Goal: Obtain resource: Download file/media

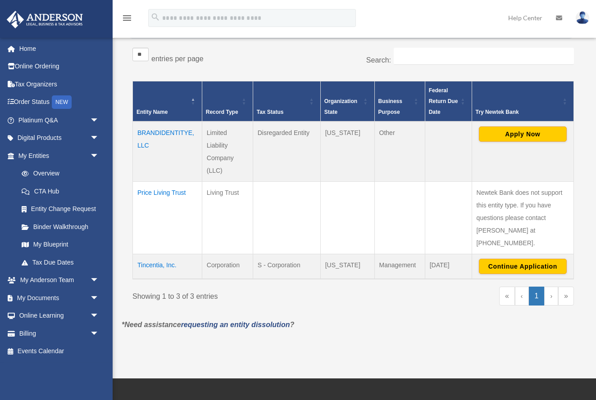
scroll to position [142, 0]
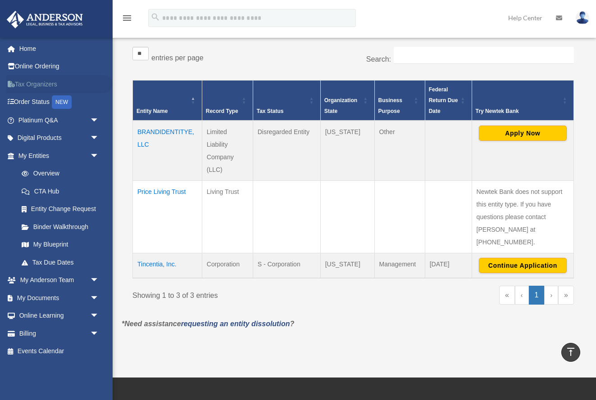
click at [41, 84] on link "Tax Organizers" at bounding box center [59, 84] width 106 height 18
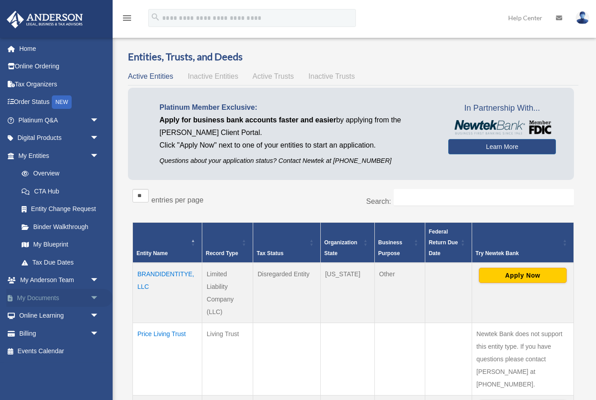
click at [53, 298] on link "My Documents arrow_drop_down" at bounding box center [59, 298] width 106 height 18
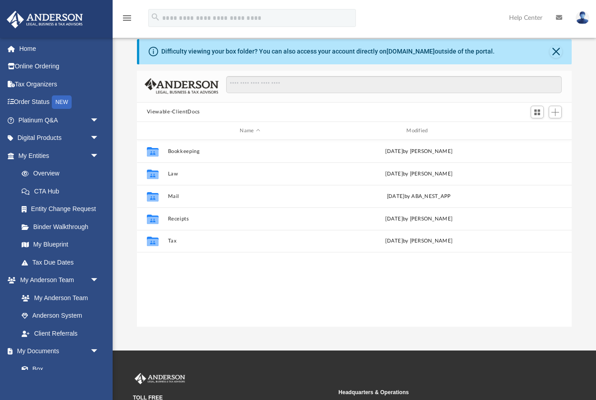
scroll to position [204, 435]
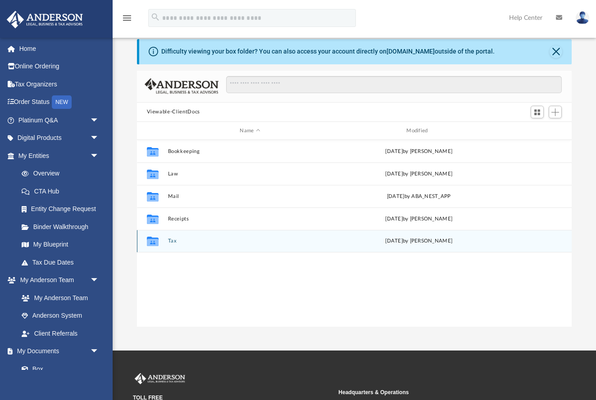
click at [245, 246] on div "Collaborated Folder Tax [DATE] by [PERSON_NAME]" at bounding box center [354, 241] width 435 height 23
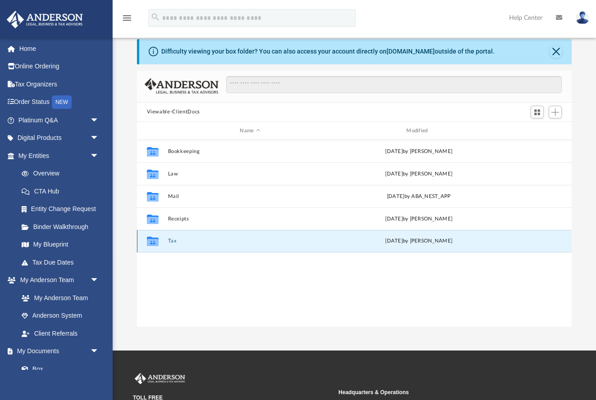
click at [316, 237] on div "Collaborated Folder Tax Fri Aug 22 2025 by Jasmine Splunge" at bounding box center [354, 241] width 435 height 23
click at [155, 244] on icon "grid" at bounding box center [152, 242] width 12 height 7
click at [561, 50] on button "Close" at bounding box center [555, 51] width 13 height 13
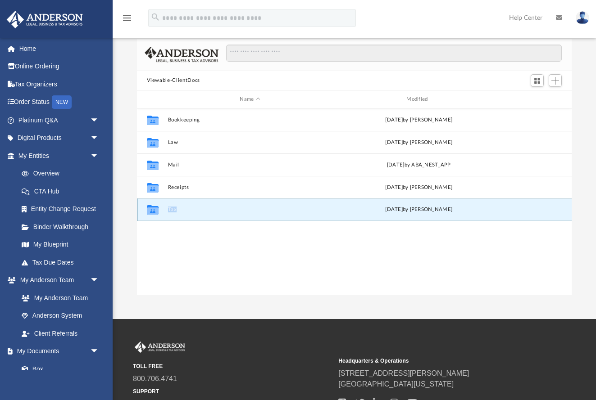
click at [175, 208] on button "Tax" at bounding box center [250, 210] width 165 height 6
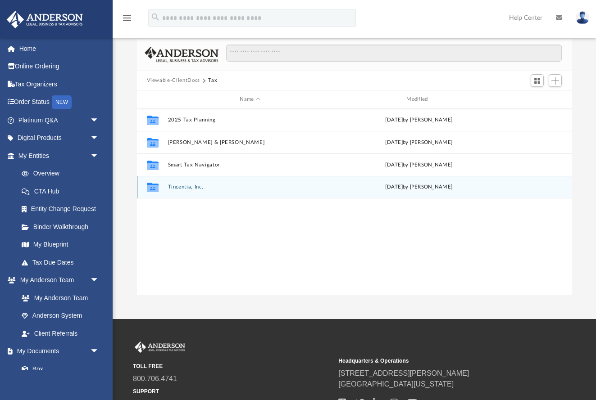
click at [182, 185] on button "Tincentia, Inc." at bounding box center [250, 188] width 165 height 6
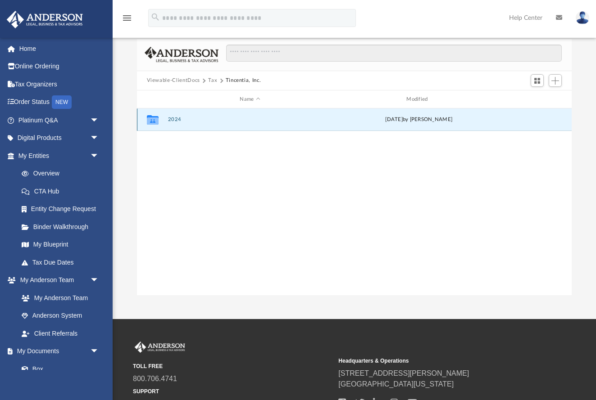
click at [170, 119] on button "2024" at bounding box center [250, 120] width 165 height 6
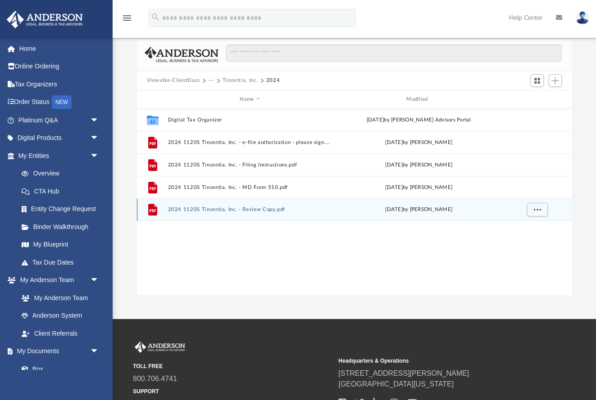
click at [205, 215] on div "File 2024 1120S Tincentia, Inc. - Review Copy.pdf Fri Aug 22 2025 by Jasmine Sp…" at bounding box center [354, 210] width 435 height 23
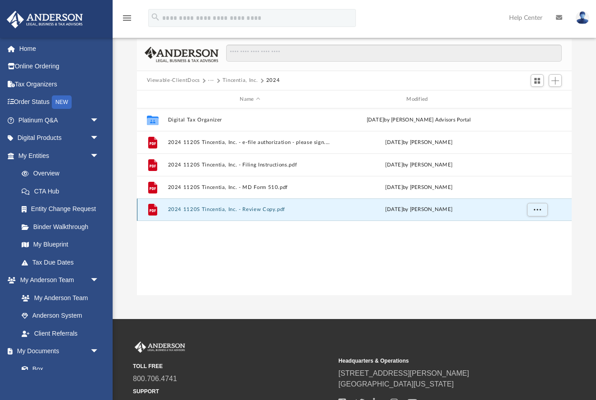
click at [201, 212] on button "2024 1120S Tincentia, Inc. - Review Copy.pdf" at bounding box center [250, 210] width 165 height 6
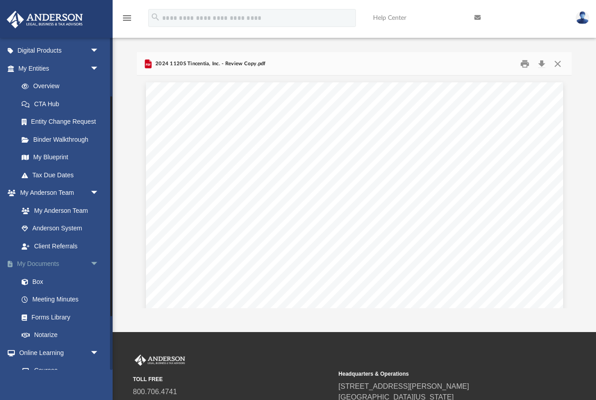
scroll to position [91, 0]
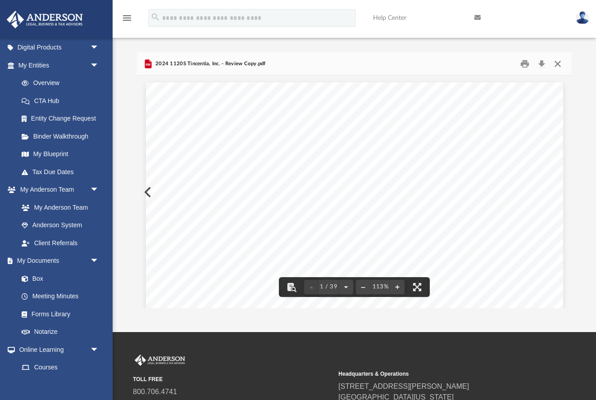
click at [560, 63] on button "Close" at bounding box center [557, 64] width 16 height 14
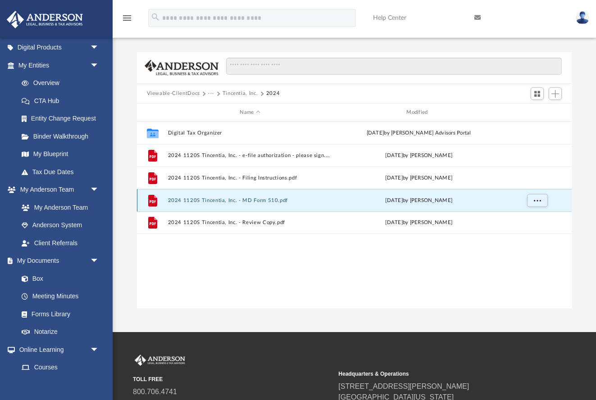
click at [252, 200] on button "2024 1120S Tincentia, Inc. - MD Form 510.pdf" at bounding box center [250, 201] width 165 height 6
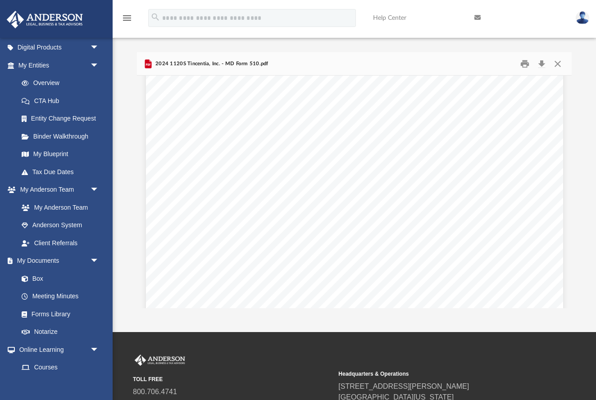
scroll to position [1980, 0]
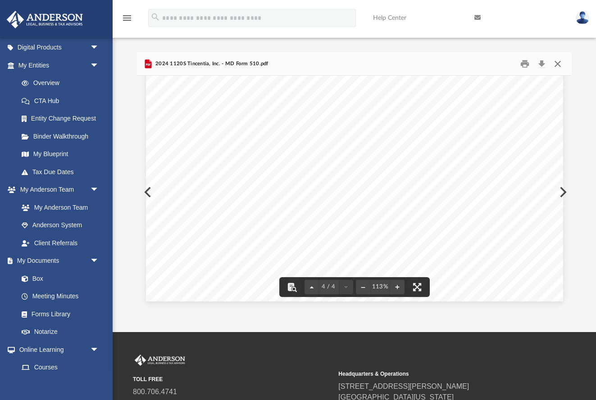
click at [560, 67] on button "Close" at bounding box center [557, 64] width 16 height 14
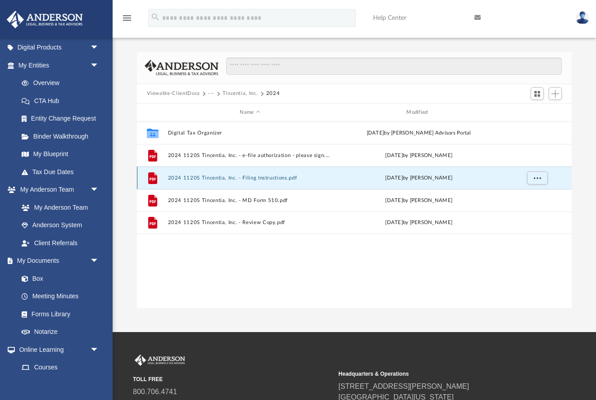
click at [253, 180] on button "2024 1120S Tincentia, Inc. - Filing Instructions.pdf" at bounding box center [250, 178] width 165 height 6
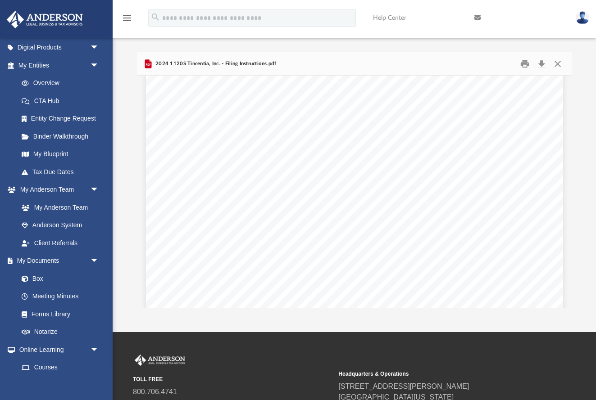
scroll to position [1902, 0]
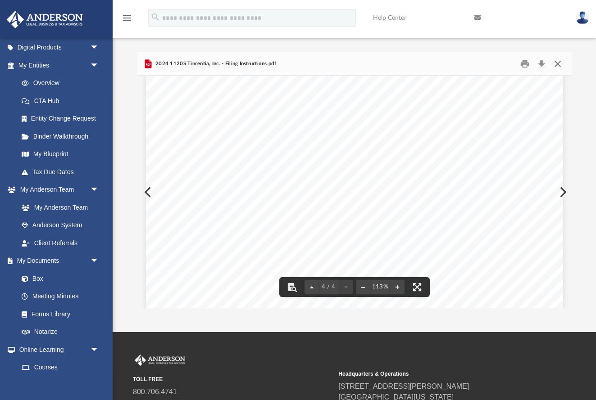
click at [562, 63] on button "Close" at bounding box center [557, 64] width 16 height 14
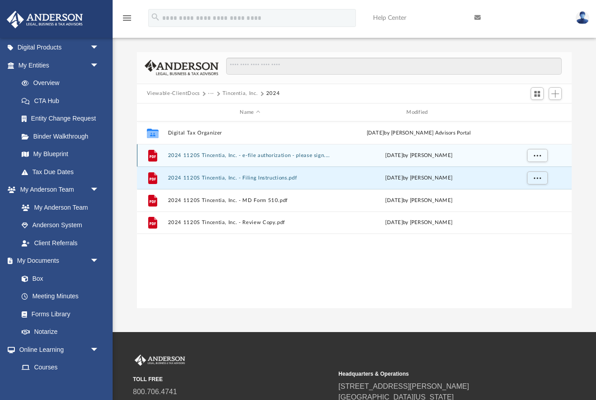
click at [277, 156] on button "2024 1120S Tincentia, Inc. - e-file authorization - please sign.pdf" at bounding box center [250, 156] width 165 height 6
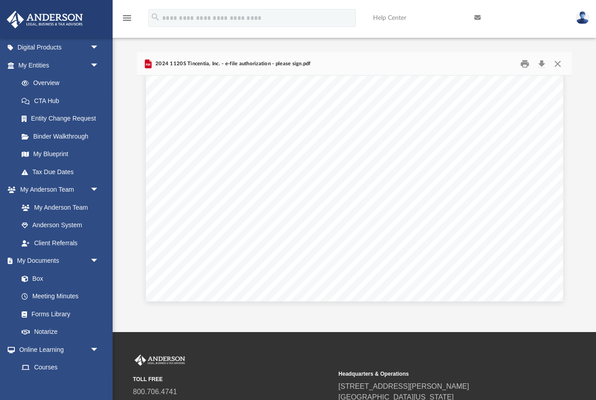
scroll to position [0, 0]
click at [557, 65] on button "Close" at bounding box center [557, 64] width 16 height 14
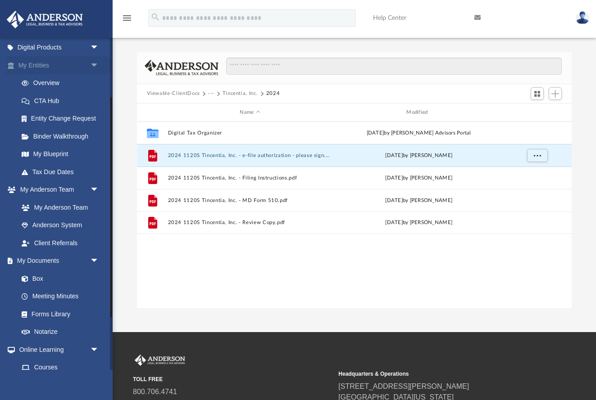
click at [85, 67] on link "My Entities arrow_drop_down" at bounding box center [59, 65] width 106 height 18
click at [41, 84] on link "Overview" at bounding box center [63, 83] width 100 height 18
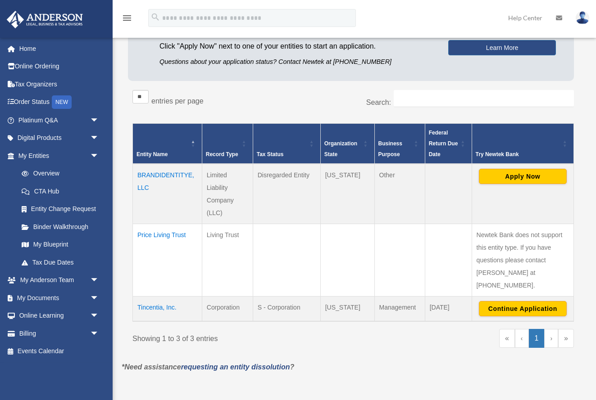
scroll to position [105, 0]
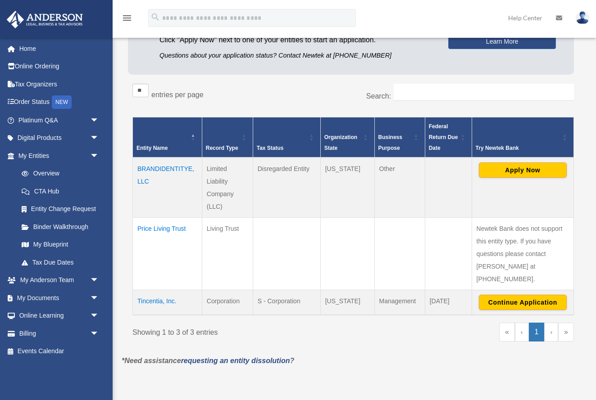
click at [155, 290] on td "Tincentia, Inc." at bounding box center [167, 302] width 69 height 25
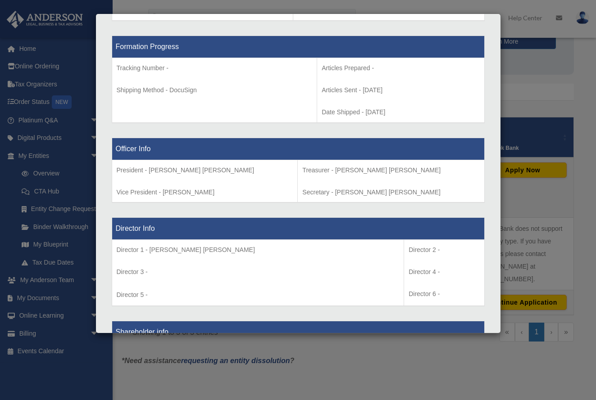
scroll to position [0, 0]
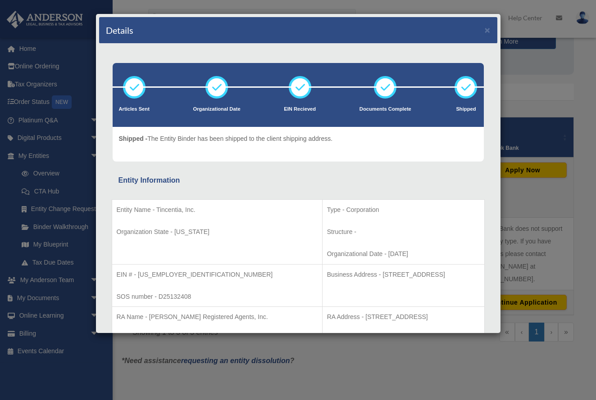
click at [550, 90] on div "Details × Articles Sent Organizational Date" at bounding box center [298, 200] width 596 height 400
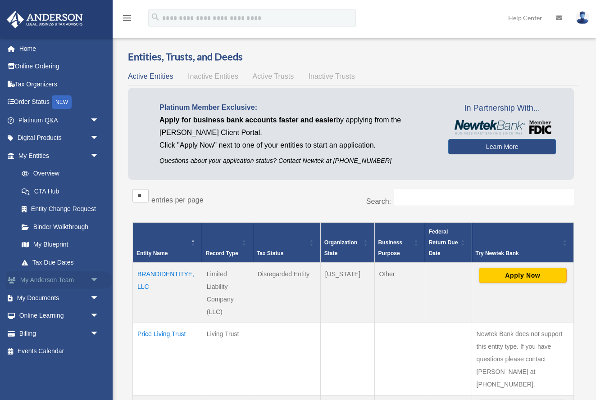
click at [73, 280] on link "My Anderson Team arrow_drop_down" at bounding box center [59, 281] width 106 height 18
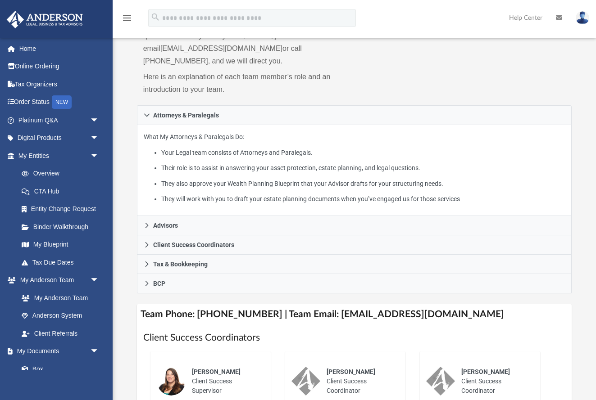
scroll to position [112, 0]
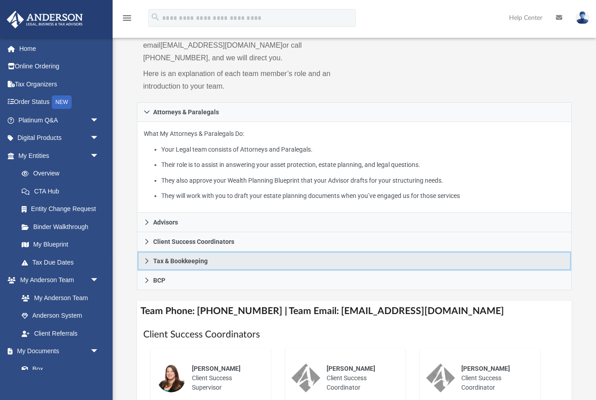
click at [163, 252] on link "Tax & Bookkeeping" at bounding box center [354, 261] width 435 height 19
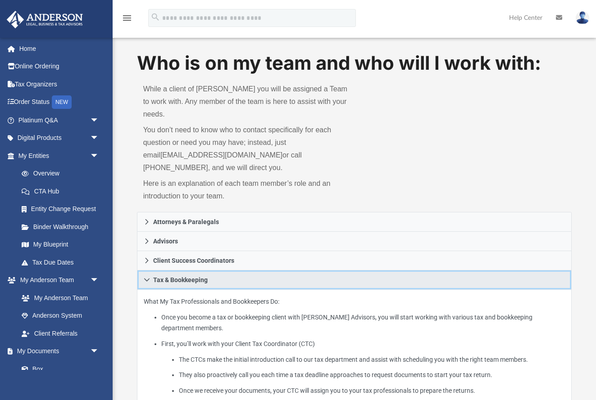
scroll to position [0, 0]
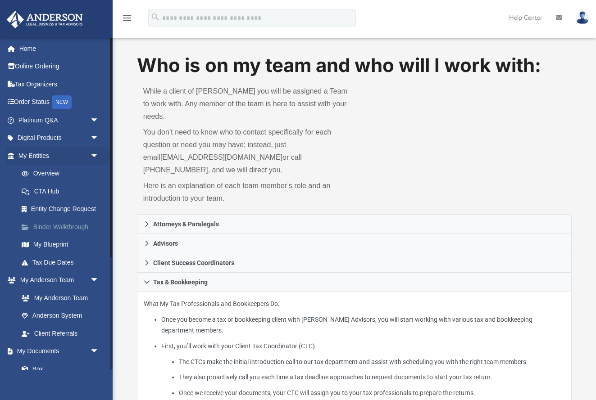
click at [58, 230] on link "Binder Walkthrough" at bounding box center [63, 227] width 100 height 18
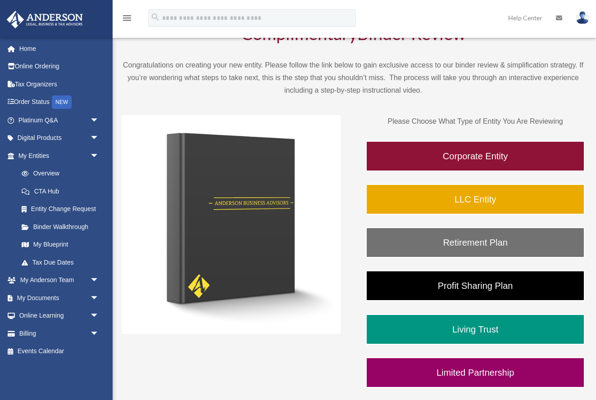
scroll to position [54, 0]
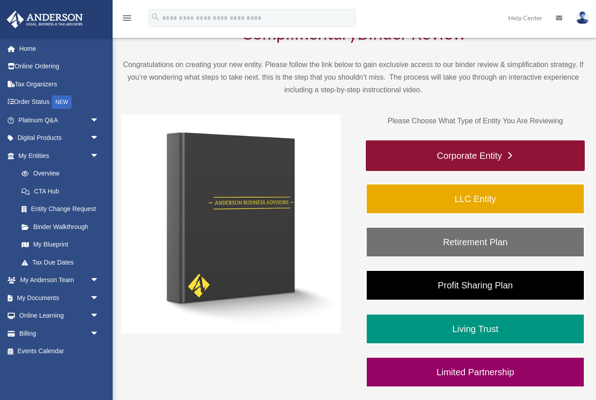
click at [427, 155] on link "Corporate Entity" at bounding box center [475, 155] width 219 height 31
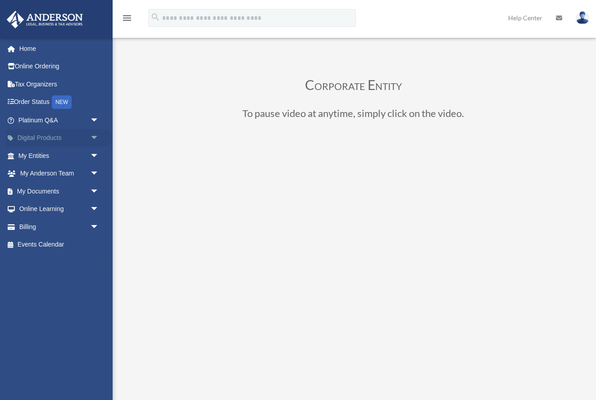
click at [35, 136] on link "Digital Products arrow_drop_down" at bounding box center [59, 138] width 106 height 18
click at [36, 191] on link "My Documents arrow_drop_down" at bounding box center [59, 191] width 106 height 18
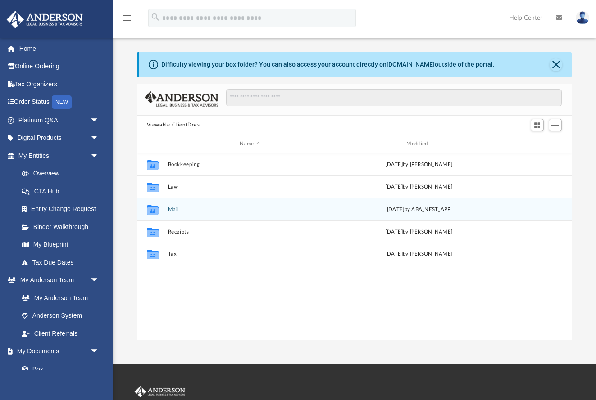
scroll to position [204, 435]
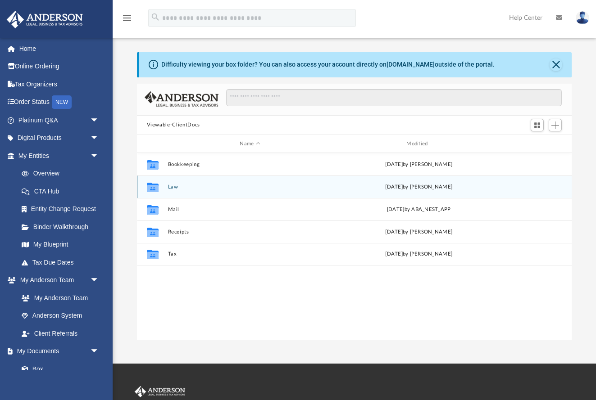
click at [154, 186] on icon "grid" at bounding box center [152, 188] width 12 height 7
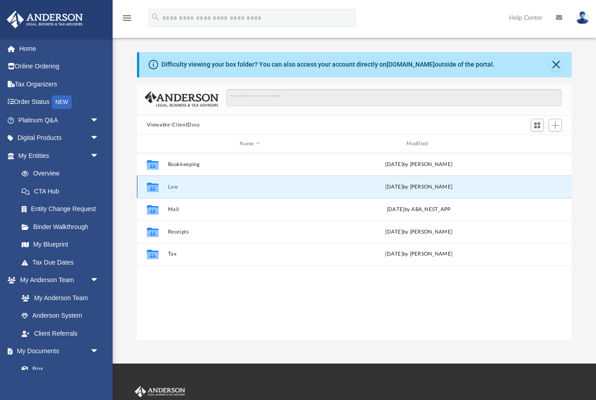
click at [174, 187] on button "Law" at bounding box center [250, 187] width 165 height 6
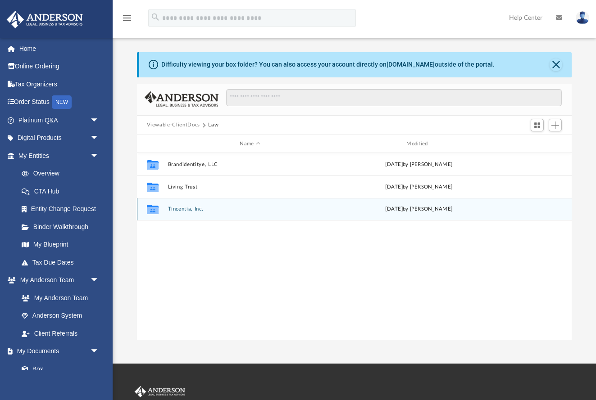
click at [175, 209] on button "Tincentia, Inc." at bounding box center [250, 210] width 165 height 6
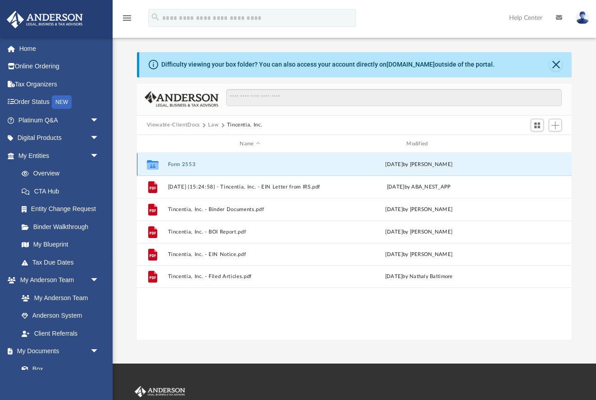
click at [178, 163] on button "Form 2553" at bounding box center [250, 165] width 165 height 6
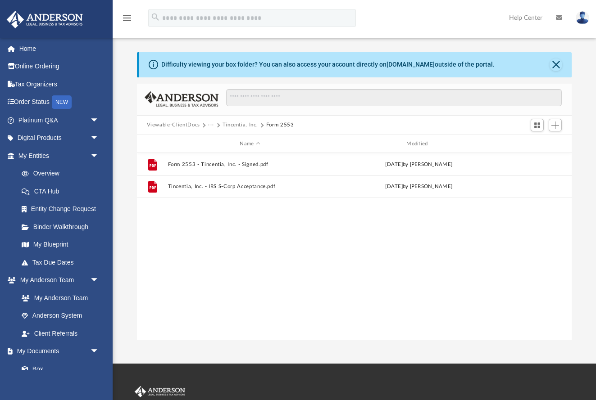
click at [175, 124] on button "Viewable-ClientDocs" at bounding box center [173, 125] width 53 height 8
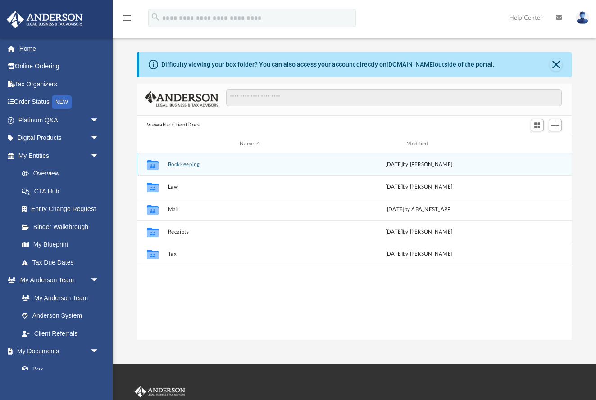
click at [180, 166] on button "Bookkeeping" at bounding box center [250, 165] width 165 height 6
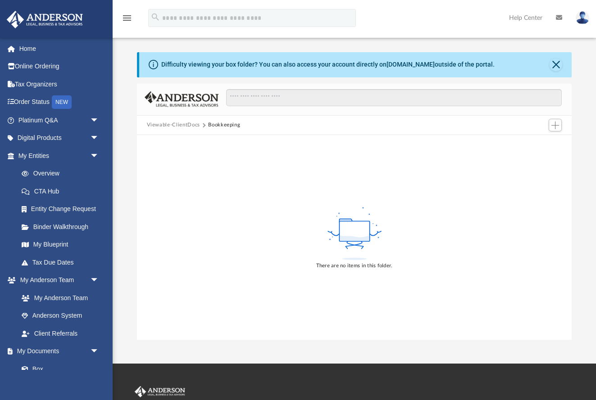
click at [185, 127] on button "Viewable-ClientDocs" at bounding box center [173, 125] width 53 height 8
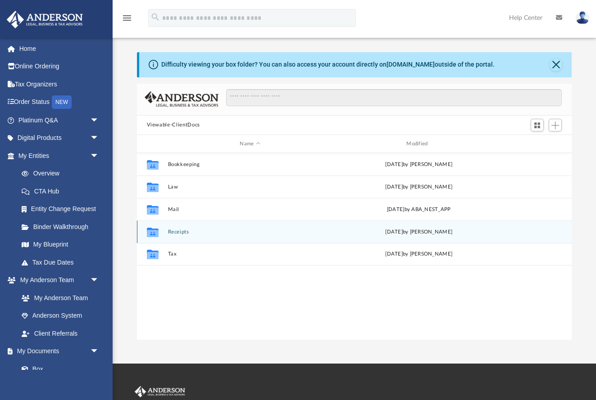
click at [172, 235] on div "Collaborated Folder Receipts Sat Mar 16 2024 by Charles Rogler" at bounding box center [354, 232] width 435 height 23
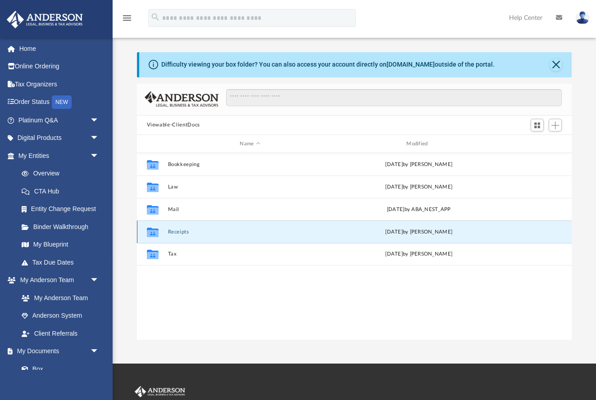
click at [176, 231] on button "Receipts" at bounding box center [250, 232] width 165 height 6
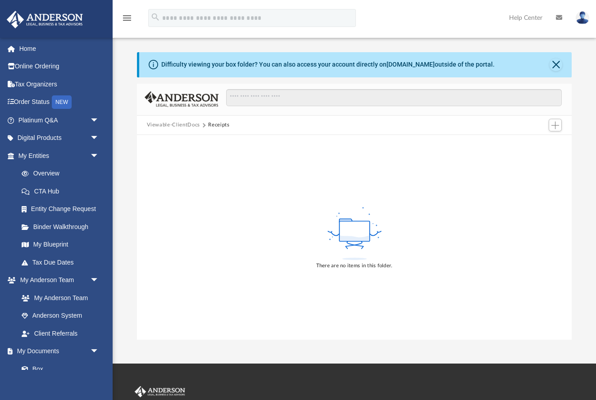
click at [174, 125] on button "Viewable-ClientDocs" at bounding box center [173, 125] width 53 height 8
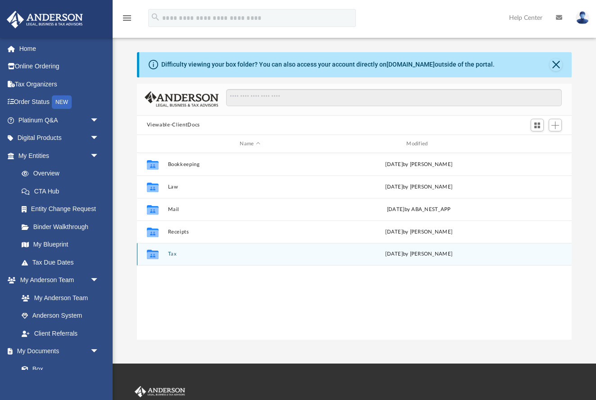
click at [169, 255] on button "Tax" at bounding box center [250, 255] width 165 height 6
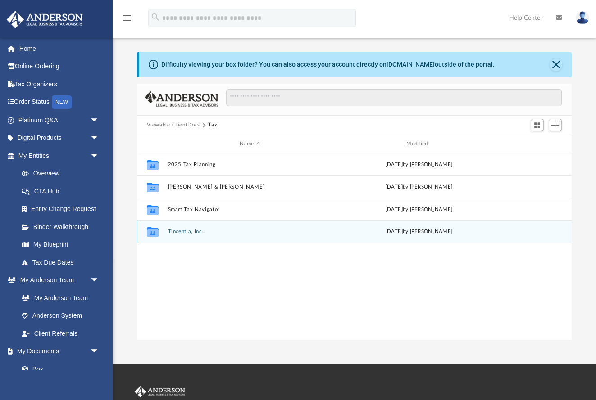
click at [172, 231] on button "Tincentia, Inc." at bounding box center [250, 232] width 165 height 6
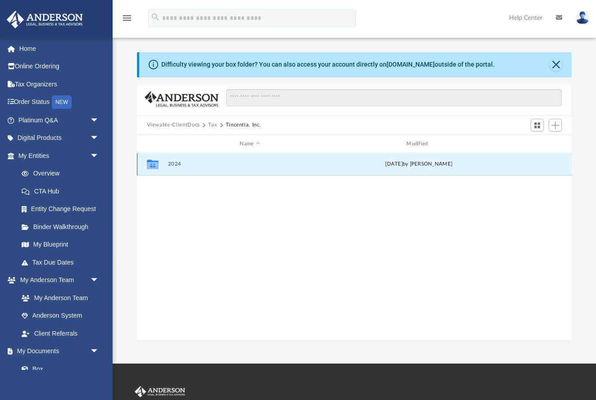
click at [171, 166] on button "2024" at bounding box center [250, 165] width 165 height 6
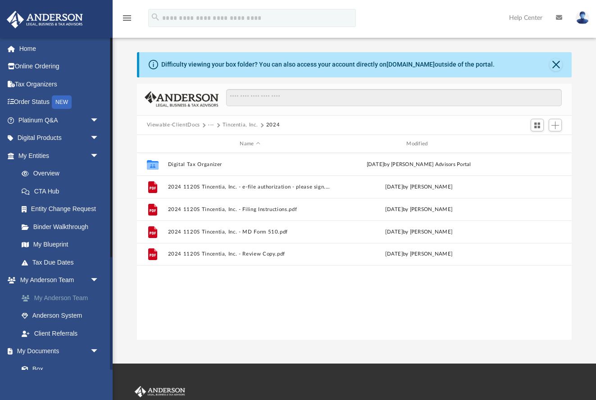
click at [56, 297] on link "My Anderson Team" at bounding box center [63, 298] width 100 height 18
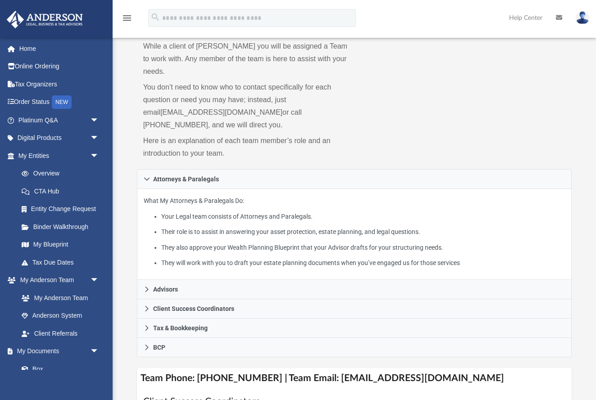
scroll to position [46, 0]
click at [248, 108] on link "myteam@andersonadvisors.com" at bounding box center [221, 112] width 122 height 8
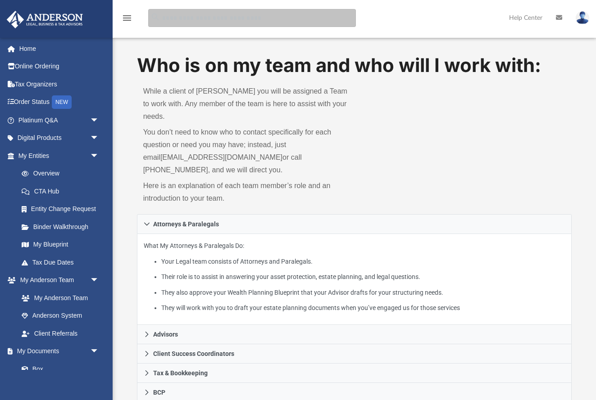
click at [240, 20] on input "search" at bounding box center [252, 18] width 208 height 18
type input "*******"
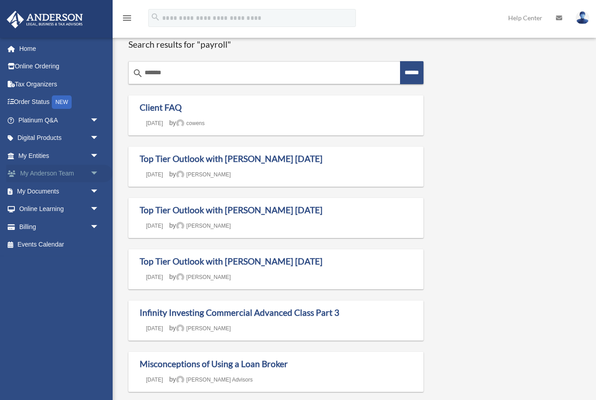
click at [76, 175] on link "My Anderson Team arrow_drop_down" at bounding box center [59, 174] width 106 height 18
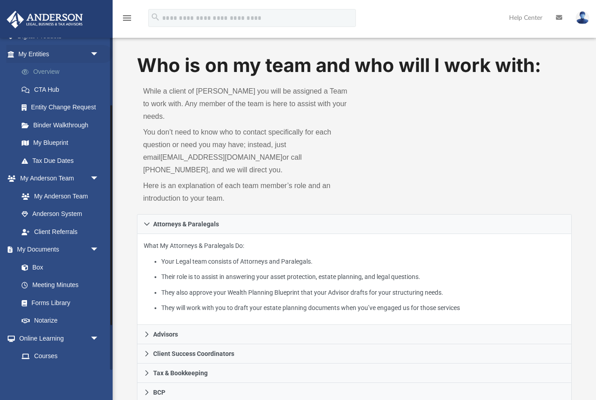
scroll to position [103, 0]
click at [58, 303] on link "Forms Library" at bounding box center [63, 302] width 100 height 18
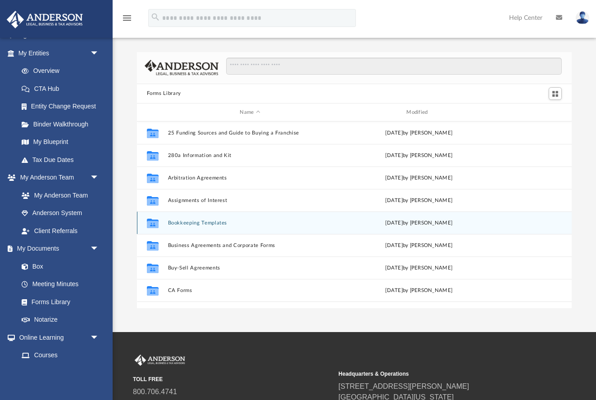
click at [174, 220] on button "Bookkeeping Templates" at bounding box center [250, 223] width 165 height 6
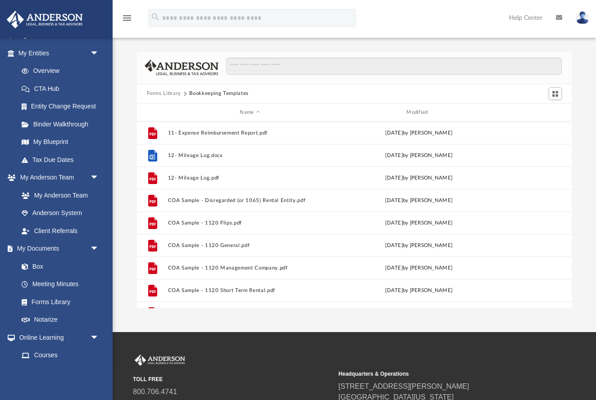
click at [168, 92] on button "Forms Library" at bounding box center [164, 94] width 34 height 8
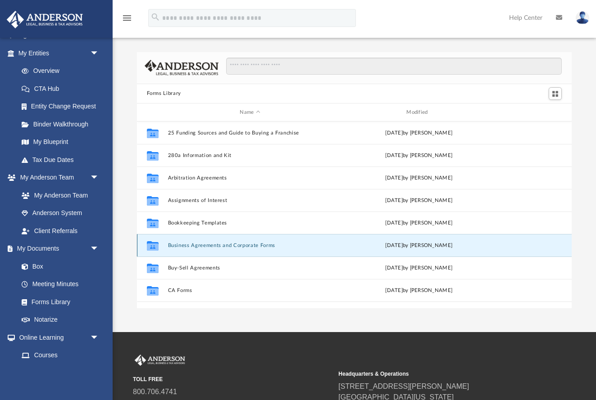
click at [224, 247] on button "Business Agreements and Corporate Forms" at bounding box center [250, 246] width 165 height 6
click at [202, 244] on button "Business Agreements and Corporate Forms" at bounding box center [250, 246] width 165 height 6
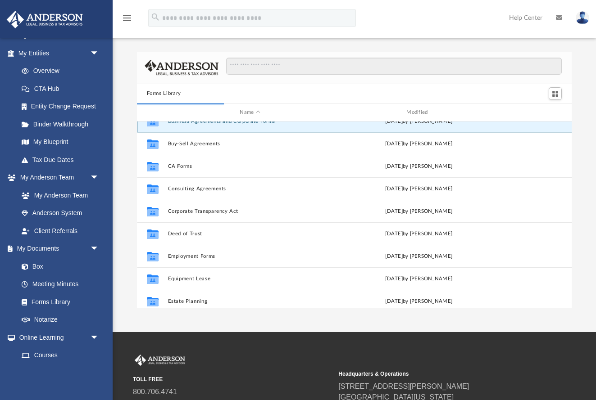
scroll to position [127, 0]
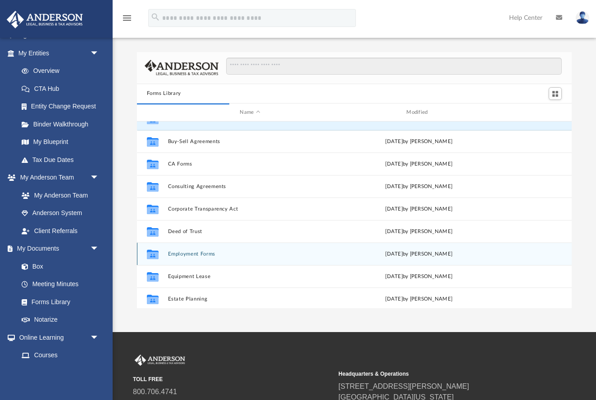
click at [201, 253] on button "Employment Forms" at bounding box center [250, 254] width 165 height 6
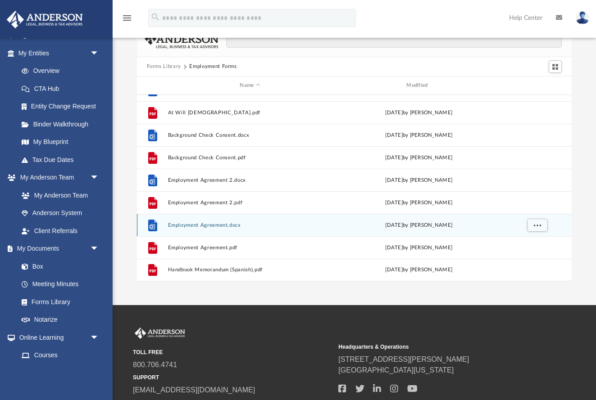
scroll to position [0, 0]
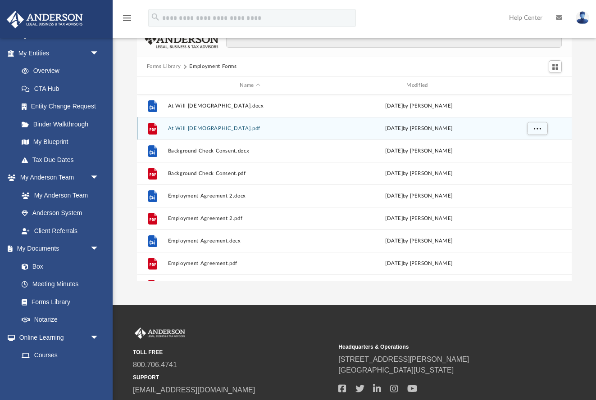
click at [189, 128] on button "At Will [DEMOGRAPHIC_DATA].pdf" at bounding box center [250, 129] width 165 height 6
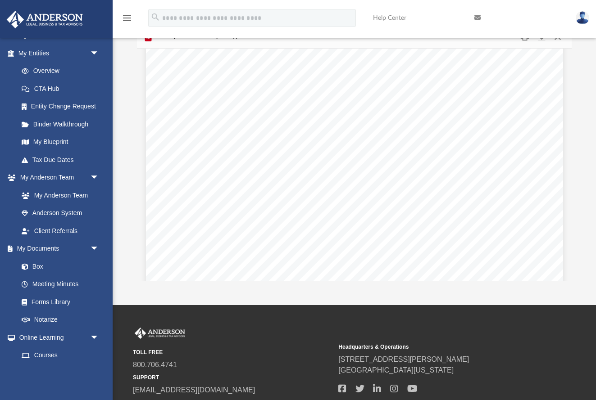
scroll to position [849, 0]
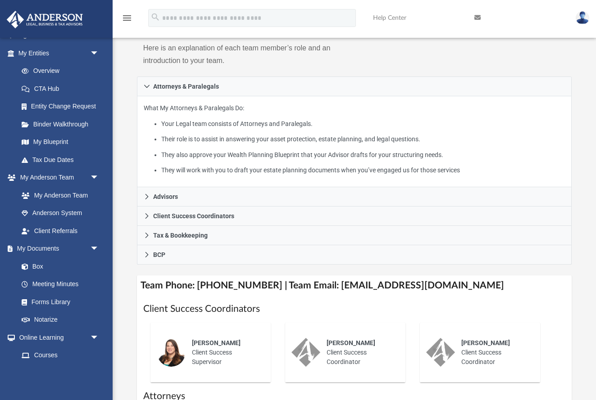
scroll to position [142, 0]
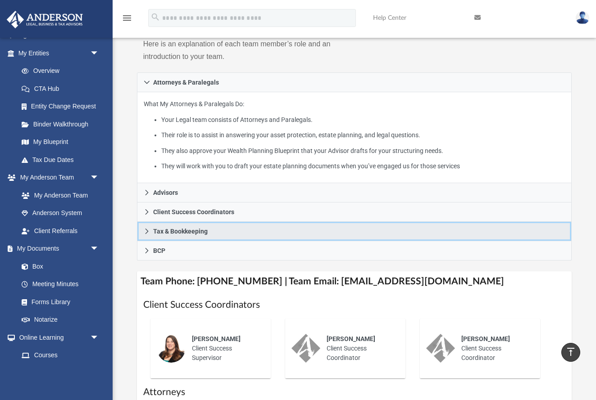
click at [194, 228] on span "Tax & Bookkeeping" at bounding box center [180, 231] width 54 height 6
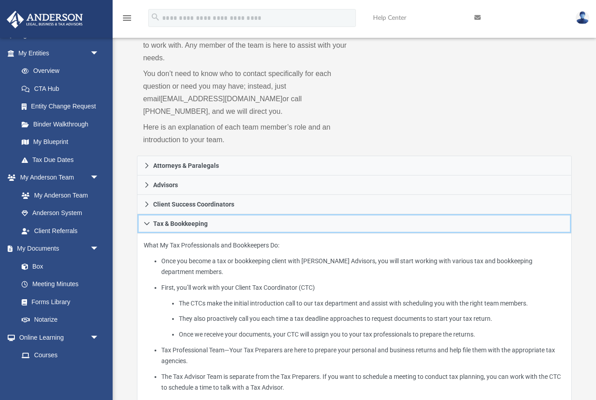
scroll to position [48, 0]
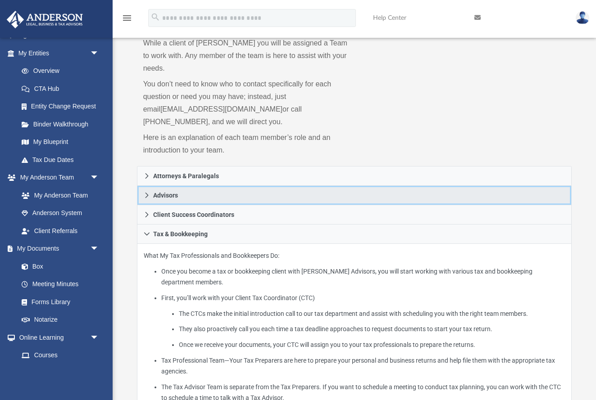
click at [174, 192] on span "Advisors" at bounding box center [165, 195] width 25 height 6
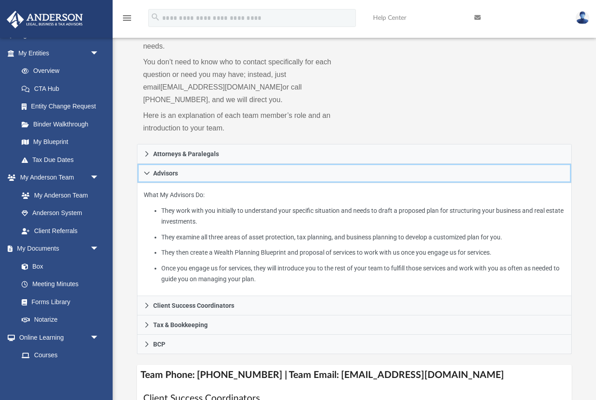
scroll to position [71, 0]
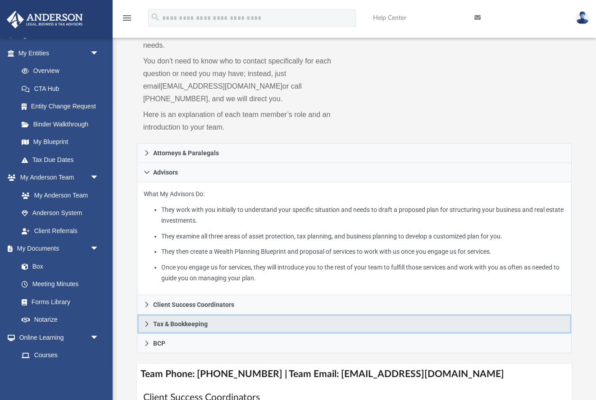
click at [203, 321] on span "Tax & Bookkeeping" at bounding box center [180, 324] width 54 height 6
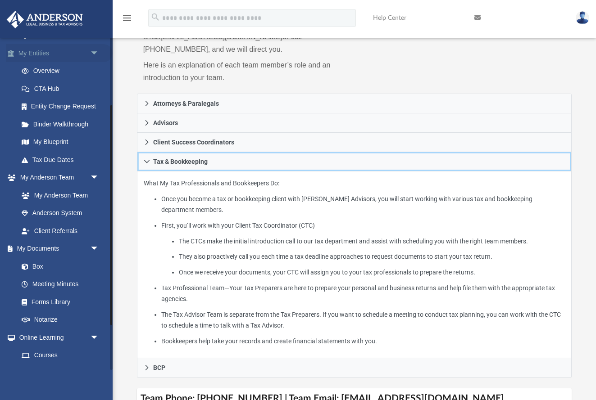
scroll to position [0, 0]
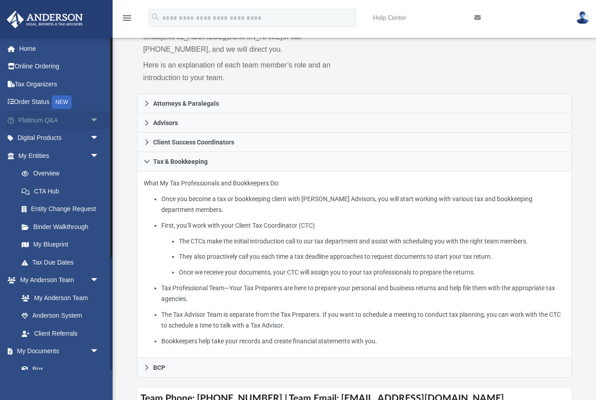
click at [38, 121] on link "Platinum Q&A arrow_drop_down" at bounding box center [59, 120] width 106 height 18
click at [95, 122] on span "arrow_drop_down" at bounding box center [99, 120] width 18 height 18
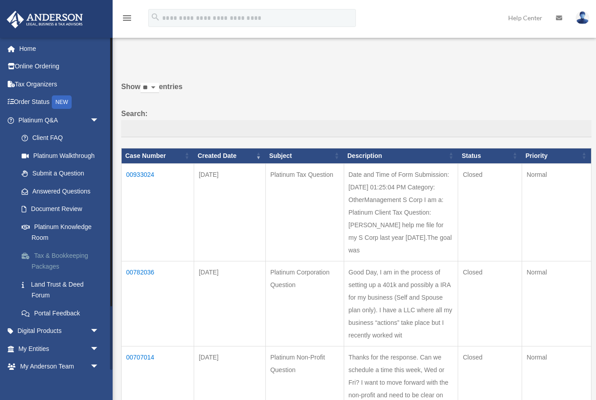
click at [61, 257] on link "Tax & Bookkeeping Packages" at bounding box center [63, 261] width 100 height 29
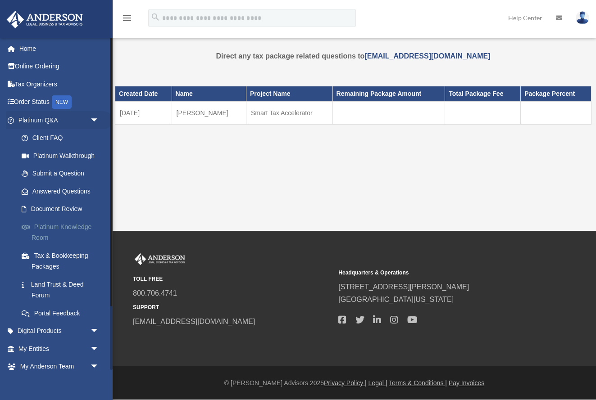
click at [50, 227] on link "Platinum Knowledge Room" at bounding box center [63, 232] width 100 height 29
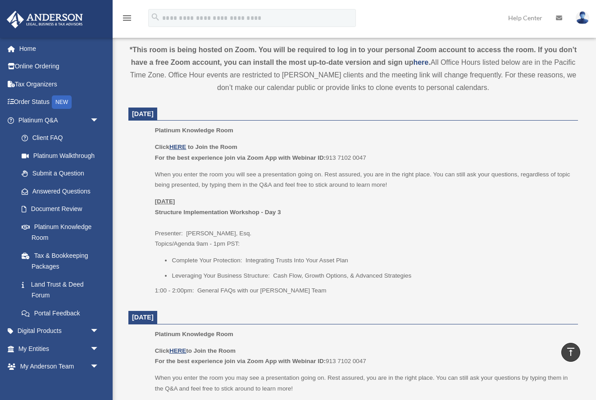
scroll to position [308, 0]
